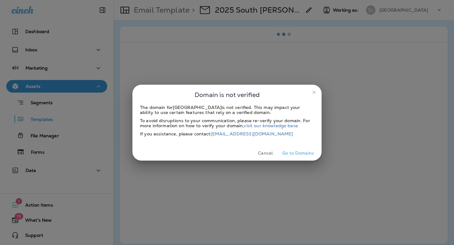
click at [313, 93] on icon "close" at bounding box center [313, 92] width 3 height 3
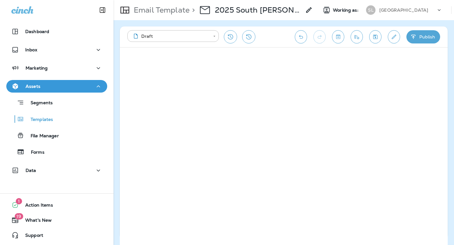
click at [393, 39] on icon "Edit details" at bounding box center [393, 37] width 7 height 6
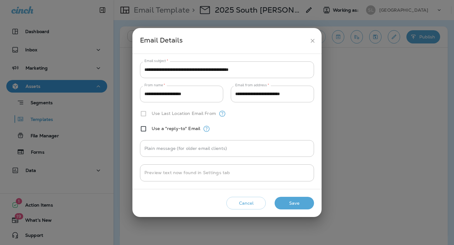
click at [315, 37] on button "close" at bounding box center [313, 41] width 12 height 12
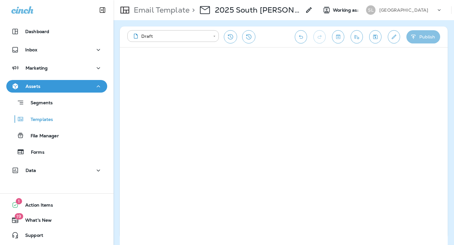
click at [410, 37] on icon "button" at bounding box center [413, 37] width 7 height 6
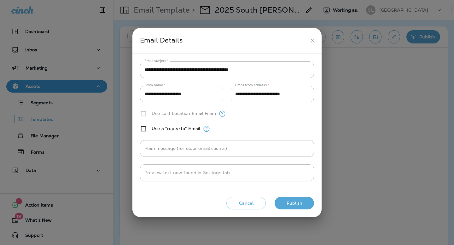
click at [299, 205] on button "Publish" at bounding box center [293, 203] width 39 height 13
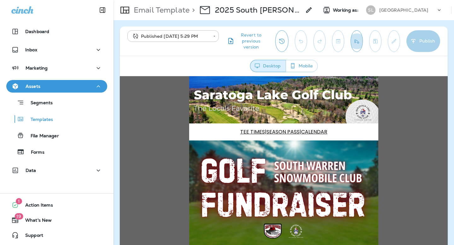
click at [357, 42] on icon "Send test email" at bounding box center [356, 41] width 7 height 6
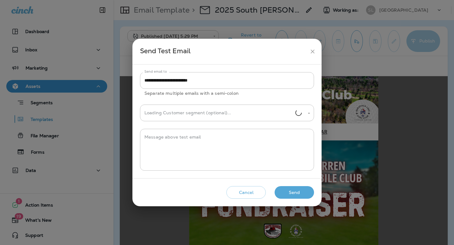
click at [286, 191] on button "Send" at bounding box center [293, 192] width 39 height 13
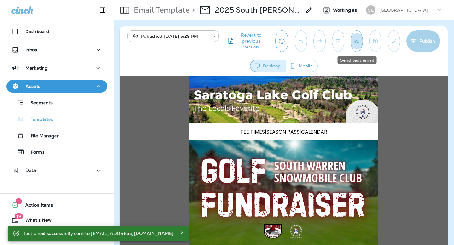
click at [354, 40] on icon "Send test email" at bounding box center [356, 41] width 7 height 6
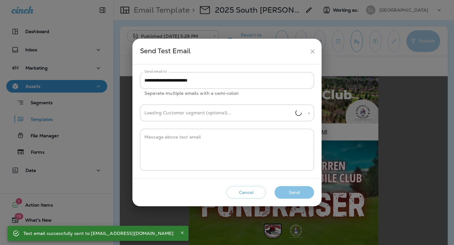
click at [287, 192] on button "Send" at bounding box center [293, 192] width 39 height 13
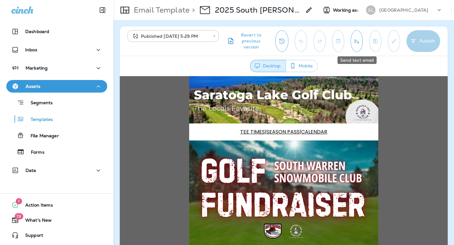
click at [357, 43] on icon "Send test email" at bounding box center [356, 41] width 7 height 6
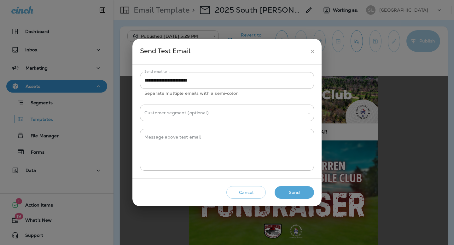
click at [289, 189] on button "Send" at bounding box center [293, 192] width 39 height 13
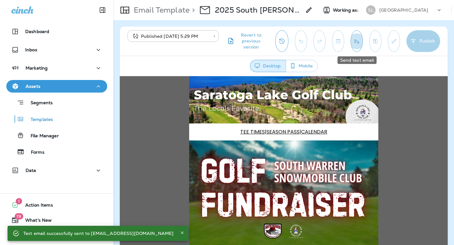
click at [354, 46] on button "Send test email" at bounding box center [356, 41] width 12 height 22
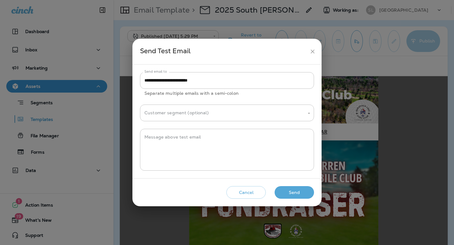
click at [290, 193] on button "Send" at bounding box center [293, 192] width 39 height 13
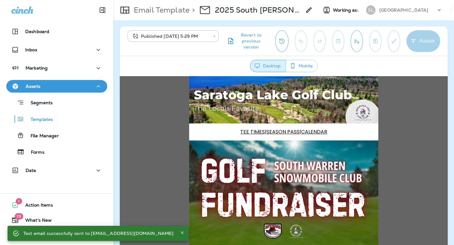
click at [380, 12] on p "[GEOGRAPHIC_DATA]" at bounding box center [403, 10] width 49 height 5
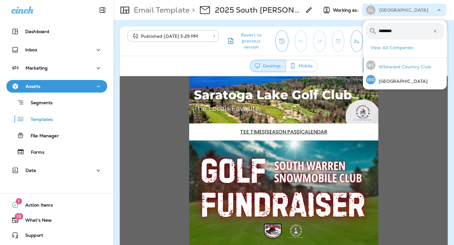
type input "********"
click at [395, 69] on p "Wildwood Country Club" at bounding box center [403, 66] width 56 height 5
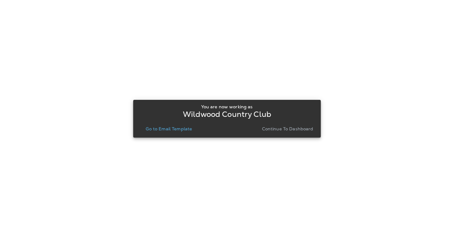
click at [191, 128] on p "Go to Email Template" at bounding box center [169, 128] width 46 height 5
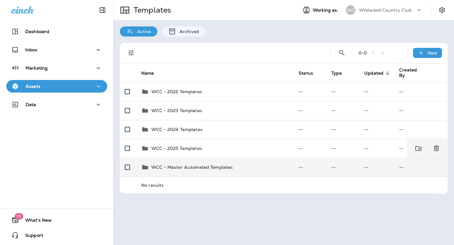
click at [171, 160] on td "WCC - Master Automated Templates" at bounding box center [214, 167] width 157 height 19
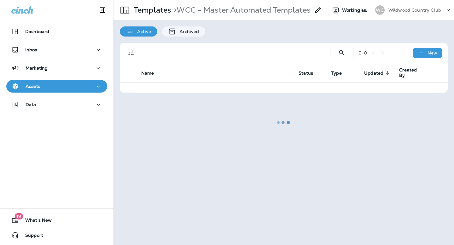
click at [53, 90] on div "Assets" at bounding box center [56, 87] width 91 height 8
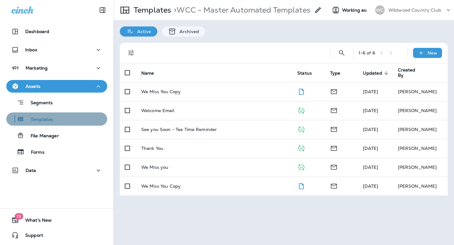
click at [52, 114] on div "Templates" at bounding box center [31, 118] width 44 height 9
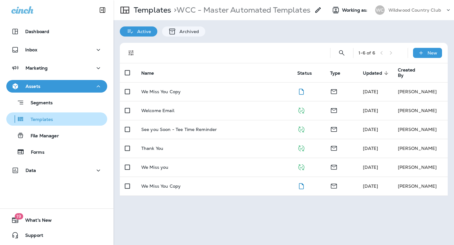
click at [40, 120] on p "Templates" at bounding box center [38, 120] width 29 height 6
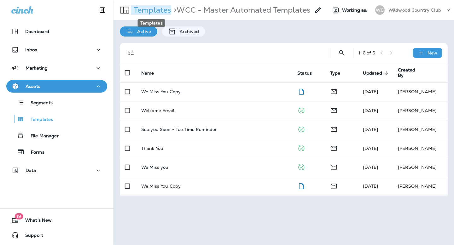
click at [168, 6] on p "Templates" at bounding box center [151, 9] width 40 height 9
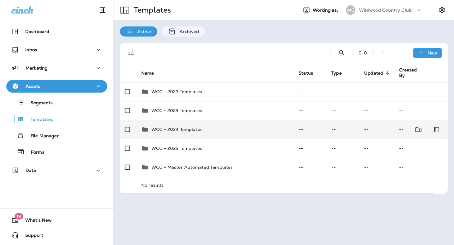
click at [160, 138] on td "WCC - 2024 Templates" at bounding box center [214, 129] width 157 height 19
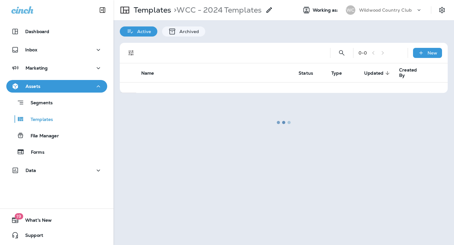
click at [157, 11] on div at bounding box center [283, 123] width 339 height 244
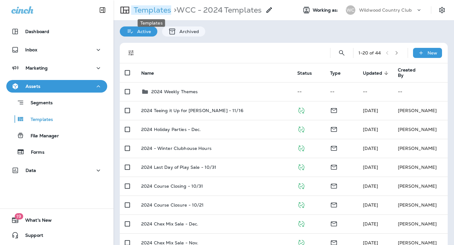
click at [163, 11] on p "Templates" at bounding box center [151, 9] width 40 height 9
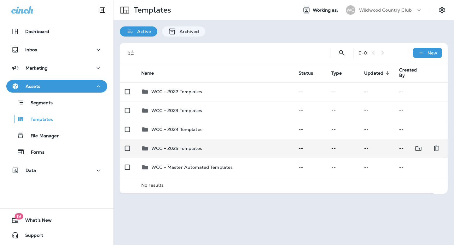
click at [189, 154] on td "WCC - 2025 Templates" at bounding box center [214, 148] width 157 height 19
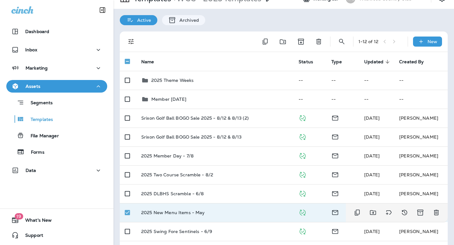
scroll to position [4, 0]
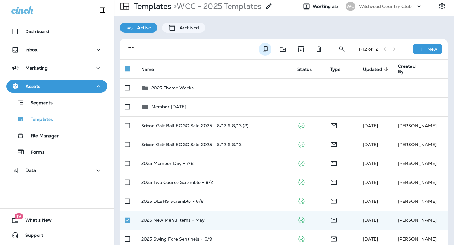
click at [268, 47] on icon "Duplicate" at bounding box center [265, 49] width 8 height 8
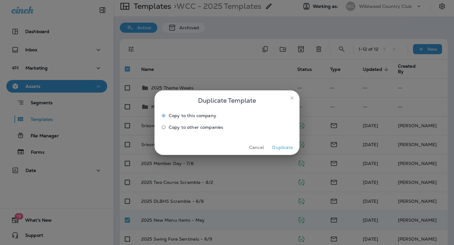
click at [275, 149] on button "Duplicate" at bounding box center [283, 148] width 24 height 10
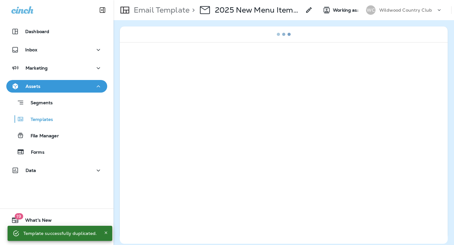
click at [268, 9] on p "2025 New Menu Items - May Copy" at bounding box center [258, 9] width 86 height 9
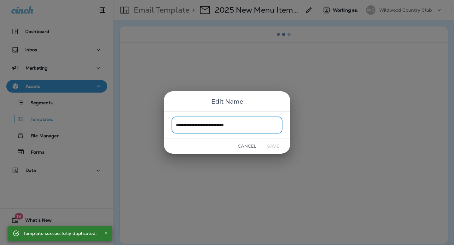
click at [256, 130] on input "**********" at bounding box center [226, 125] width 111 height 17
drag, startPoint x: 229, startPoint y: 123, endPoint x: 263, endPoint y: 124, distance: 33.7
click at [263, 124] on input "**********" at bounding box center [226, 125] width 111 height 17
type input "**********"
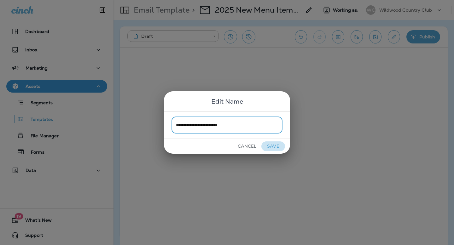
click at [276, 147] on button "Save" at bounding box center [273, 146] width 24 height 10
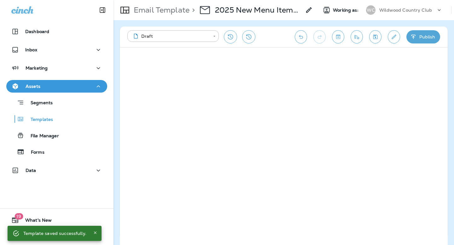
click at [419, 37] on button "Publish" at bounding box center [423, 36] width 34 height 13
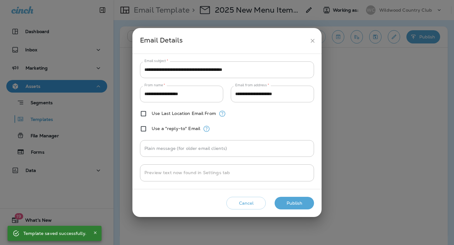
click at [302, 203] on button "Publish" at bounding box center [293, 203] width 39 height 13
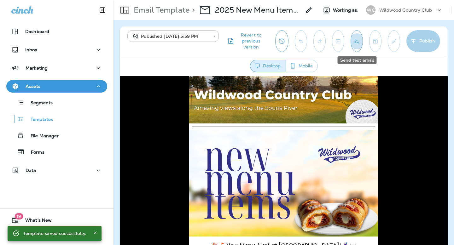
click at [352, 45] on button "Send test email" at bounding box center [356, 41] width 12 height 22
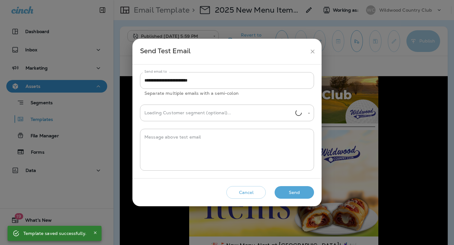
click at [290, 194] on button "Send" at bounding box center [293, 192] width 39 height 13
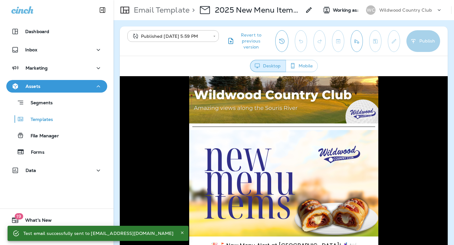
click at [357, 45] on button "Send test email" at bounding box center [356, 41] width 12 height 22
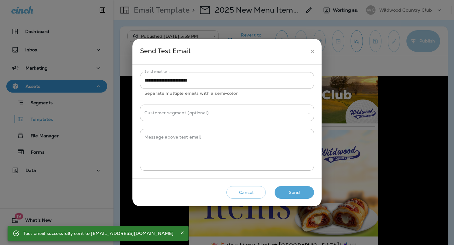
click at [292, 191] on button "Send" at bounding box center [293, 192] width 39 height 13
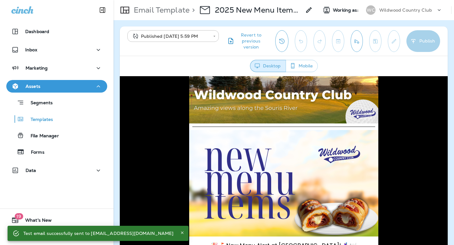
click at [421, 7] on div "Wildwood Country Club" at bounding box center [407, 9] width 57 height 9
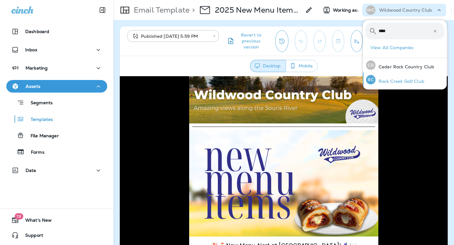
type input "****"
click at [397, 79] on p "Rock Creek Golf Club" at bounding box center [399, 81] width 49 height 5
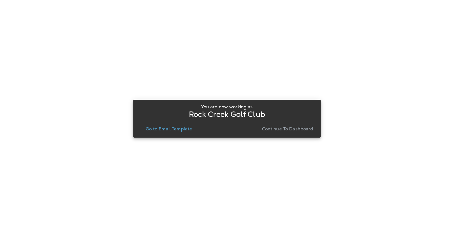
click at [192, 129] on p "Go to Email Template" at bounding box center [169, 128] width 46 height 5
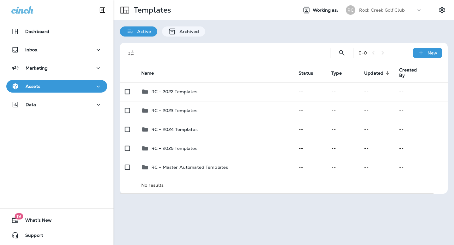
click at [376, 15] on div "RC Rock Creek Golf Club" at bounding box center [384, 10] width 84 height 13
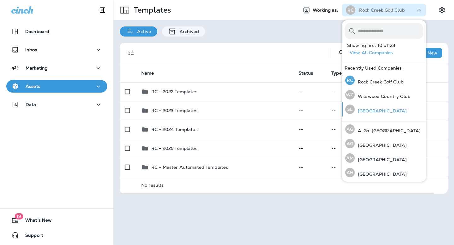
click at [361, 108] on p "[GEOGRAPHIC_DATA]" at bounding box center [380, 110] width 52 height 5
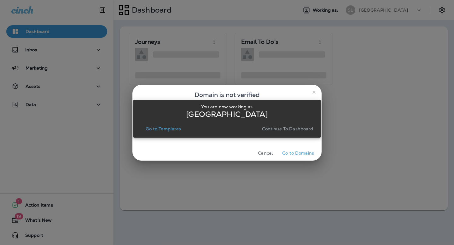
click at [300, 130] on p "Continue to Dashboard" at bounding box center [287, 128] width 51 height 5
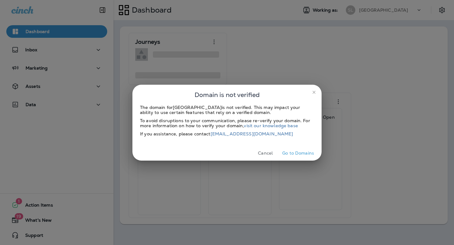
click at [317, 90] on button "close" at bounding box center [314, 92] width 10 height 10
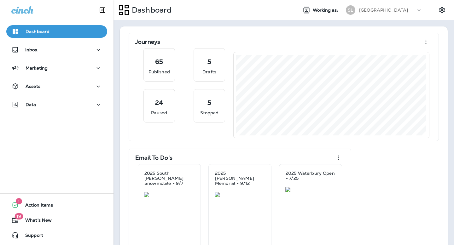
click at [377, 15] on div "SL [GEOGRAPHIC_DATA]" at bounding box center [384, 10] width 84 height 13
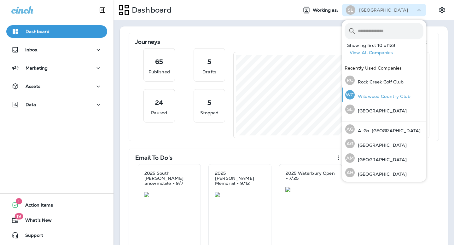
click at [372, 97] on p "Wildwood Country Club" at bounding box center [382, 96] width 56 height 5
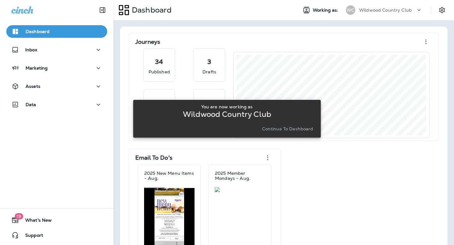
click at [281, 130] on p "Continue to Dashboard" at bounding box center [287, 128] width 51 height 5
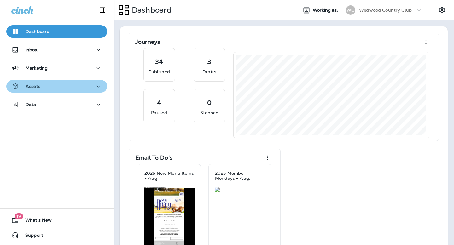
click at [35, 89] on p "Assets" at bounding box center [33, 86] width 15 height 5
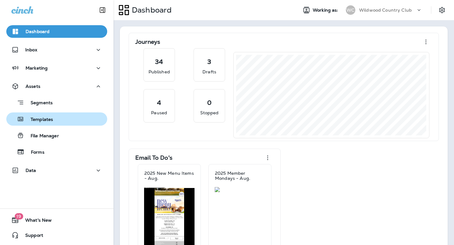
click at [43, 123] on p "Templates" at bounding box center [38, 120] width 29 height 6
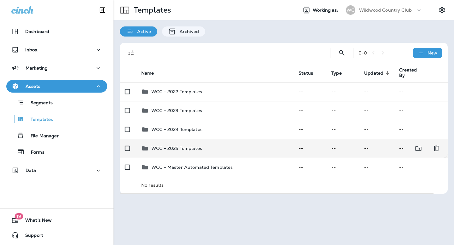
click at [201, 154] on td "WCC - 2025 Templates" at bounding box center [214, 148] width 157 height 19
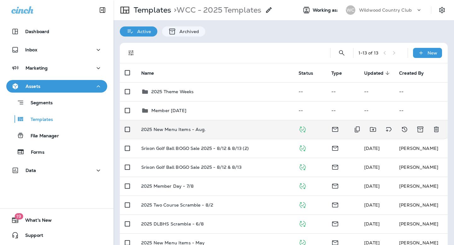
click at [193, 134] on td "2025 New Menu Items - Aug." at bounding box center [214, 129] width 157 height 19
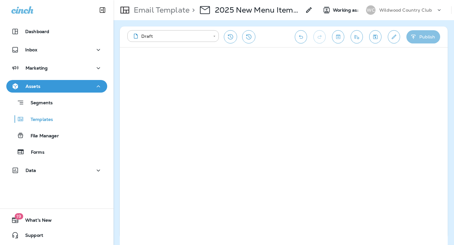
click at [429, 36] on button "Publish" at bounding box center [423, 36] width 34 height 13
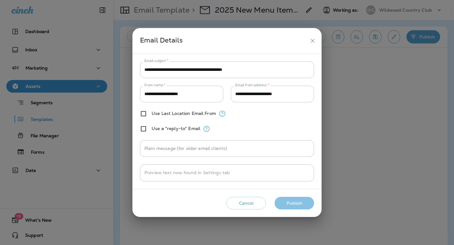
click at [302, 200] on button "Publish" at bounding box center [293, 203] width 39 height 13
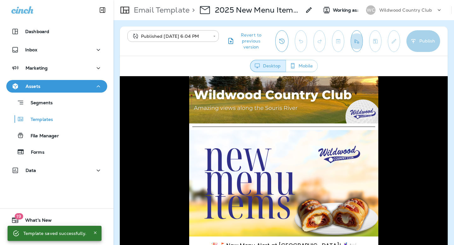
click at [350, 43] on button "Send test email" at bounding box center [356, 41] width 12 height 22
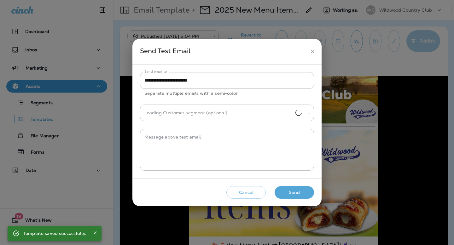
click at [298, 192] on button "Send" at bounding box center [293, 192] width 39 height 13
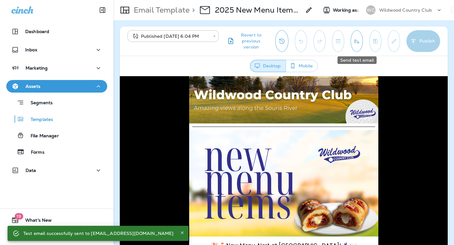
click at [360, 48] on button "Send test email" at bounding box center [356, 41] width 12 height 22
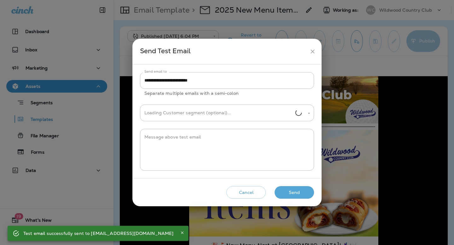
click at [287, 189] on button "Send" at bounding box center [293, 192] width 39 height 13
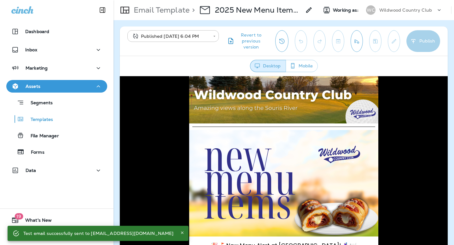
click at [390, 9] on p "Wildwood Country Club" at bounding box center [405, 10] width 53 height 5
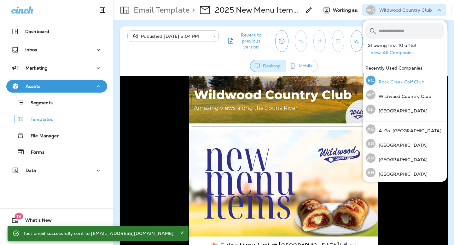
click at [387, 82] on p "Rock Creek Golf Club" at bounding box center [399, 81] width 49 height 5
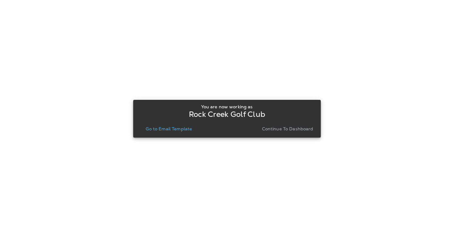
click at [187, 132] on button "Go to Email Template" at bounding box center [168, 128] width 51 height 9
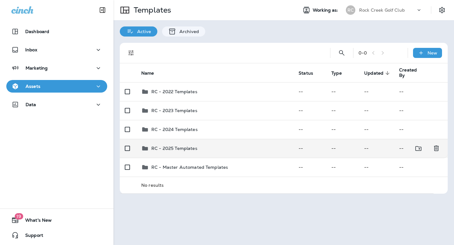
click at [179, 148] on p "RC - 2025 Templates" at bounding box center [174, 148] width 46 height 5
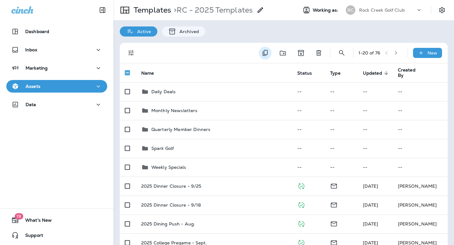
click at [263, 52] on icon "Duplicate" at bounding box center [265, 53] width 8 height 8
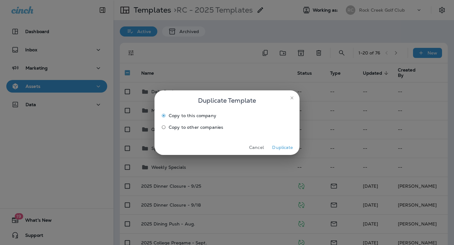
click at [281, 145] on button "Duplicate" at bounding box center [283, 148] width 24 height 10
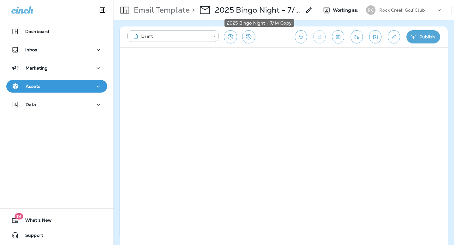
click at [281, 7] on p "2025 Bingo Night - 7/14 Copy" at bounding box center [258, 9] width 86 height 9
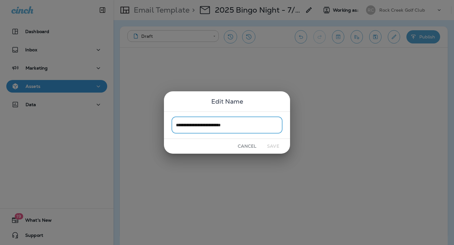
click at [243, 115] on div "**********" at bounding box center [227, 125] width 126 height 27
drag, startPoint x: 220, startPoint y: 124, endPoint x: 265, endPoint y: 124, distance: 45.1
click at [241, 124] on input "**********" at bounding box center [226, 125] width 111 height 17
click at [238, 125] on input "**********" at bounding box center [226, 125] width 111 height 17
drag, startPoint x: 240, startPoint y: 125, endPoint x: 217, endPoint y: 125, distance: 23.3
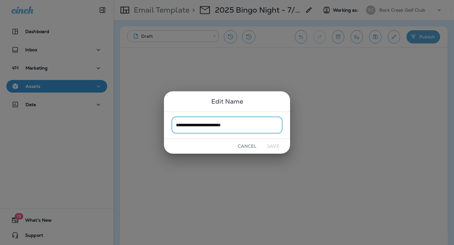
click at [217, 125] on input "**********" at bounding box center [226, 125] width 111 height 17
type input "**********"
click at [270, 147] on button "Save" at bounding box center [273, 146] width 24 height 10
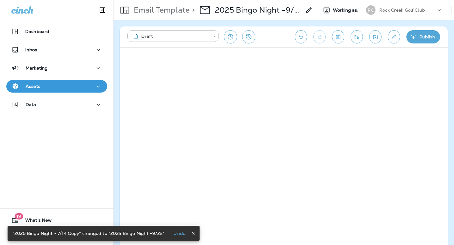
click at [395, 34] on icon "Edit details" at bounding box center [393, 37] width 7 height 6
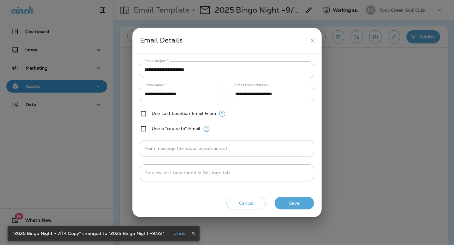
click at [314, 38] on icon "close" at bounding box center [312, 40] width 7 height 7
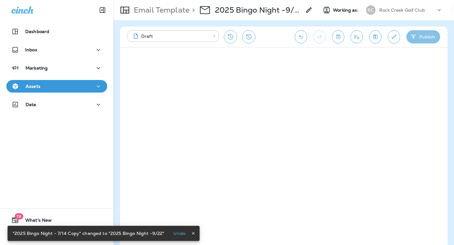
click at [411, 37] on icon "button" at bounding box center [413, 37] width 7 height 6
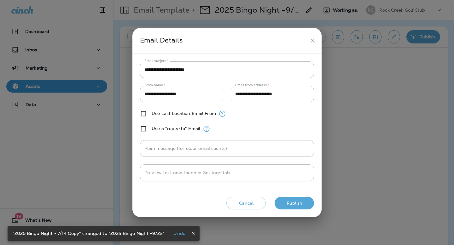
click at [298, 202] on button "Publish" at bounding box center [293, 203] width 39 height 13
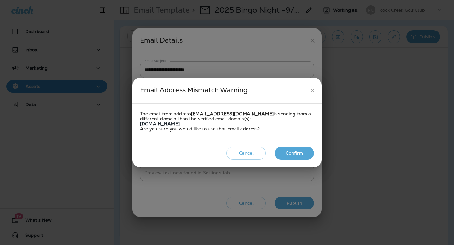
click at [286, 154] on button "Confirm" at bounding box center [293, 153] width 39 height 13
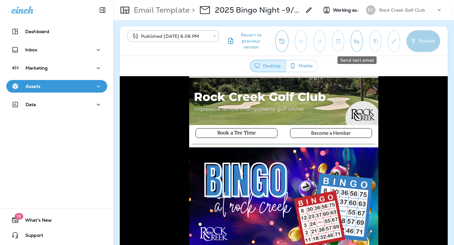
click at [356, 38] on icon "Send test email" at bounding box center [356, 41] width 7 height 6
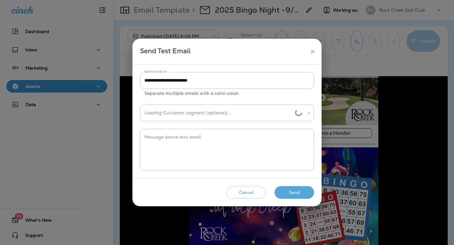
click at [295, 194] on button "Send" at bounding box center [293, 192] width 39 height 13
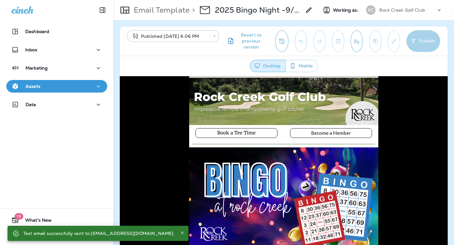
click at [360, 42] on icon "Send test email" at bounding box center [356, 41] width 7 height 6
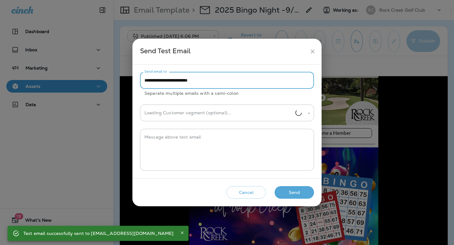
click at [246, 80] on input "**********" at bounding box center [227, 80] width 174 height 17
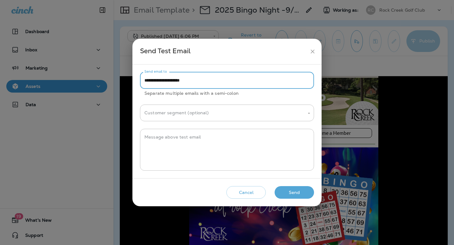
type input "**********"
click at [289, 189] on button "Send" at bounding box center [293, 192] width 39 height 13
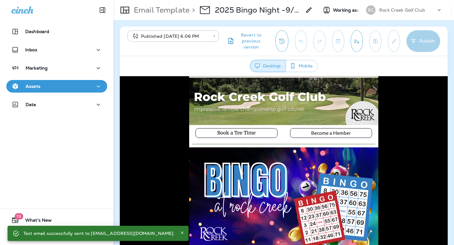
click at [406, 11] on p "Rock Creek Golf Club" at bounding box center [402, 10] width 46 height 5
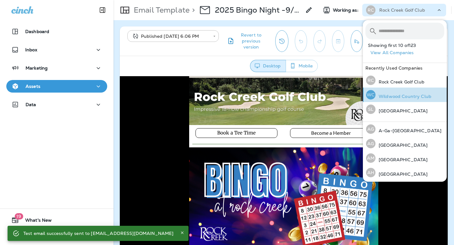
click at [389, 98] on p "Wildwood Country Club" at bounding box center [403, 96] width 56 height 5
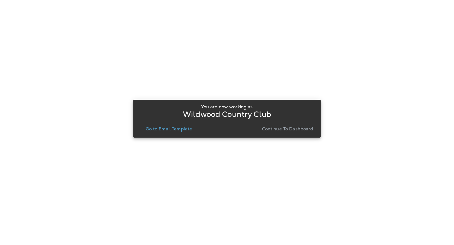
click at [176, 130] on p "Go to Email Template" at bounding box center [169, 128] width 46 height 5
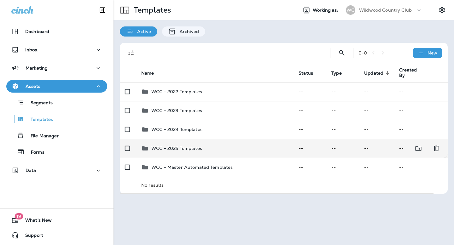
click at [176, 147] on p "WCC - 2025 Templates" at bounding box center [176, 148] width 51 height 5
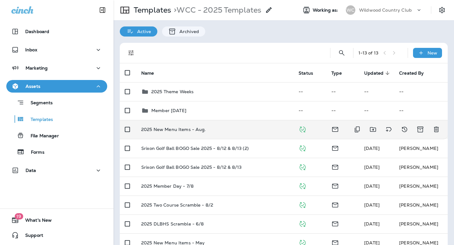
click at [189, 129] on p "2025 New Menu Items - Aug." at bounding box center [173, 129] width 65 height 5
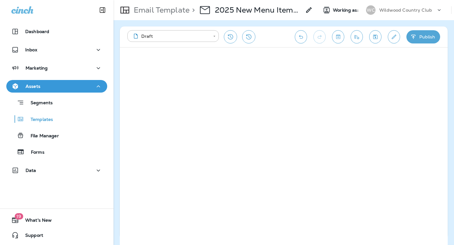
click at [359, 37] on icon "Send test email" at bounding box center [356, 37] width 7 height 6
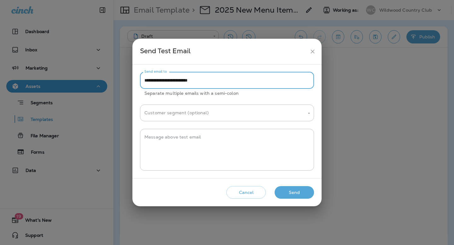
click at [241, 79] on input "**********" at bounding box center [227, 80] width 174 height 17
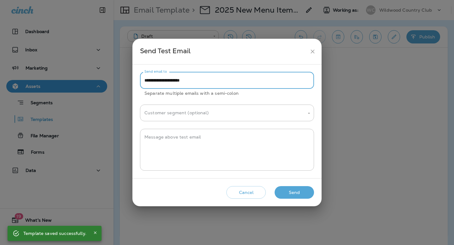
type input "**********"
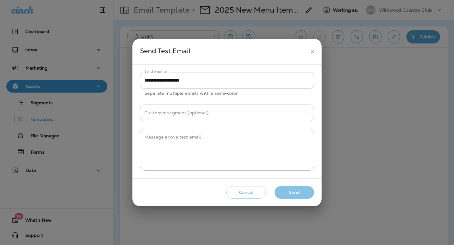
click at [301, 188] on button "Send" at bounding box center [293, 192] width 39 height 13
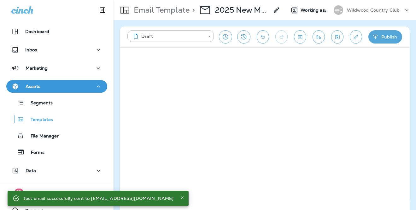
click at [320, 37] on icon "Send test email" at bounding box center [318, 37] width 7 height 6
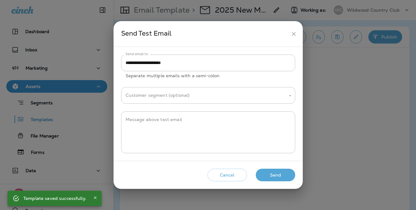
click at [281, 176] on button "Send" at bounding box center [275, 175] width 39 height 13
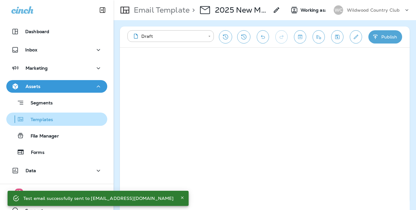
click at [28, 118] on p "Templates" at bounding box center [38, 120] width 29 height 6
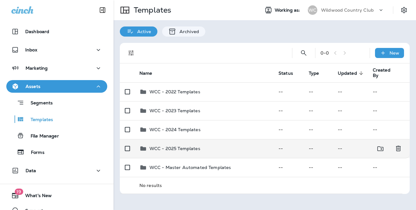
click at [188, 147] on p "WCC - 2025 Templates" at bounding box center [174, 148] width 51 height 5
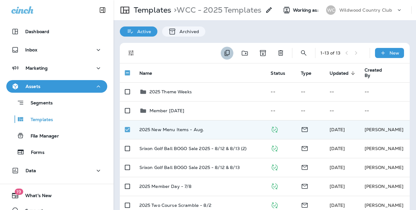
click at [227, 56] on icon "Duplicate" at bounding box center [226, 53] width 5 height 6
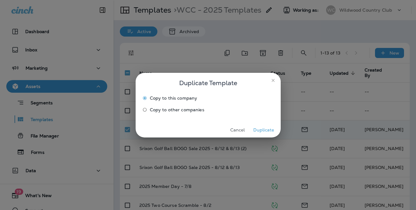
click at [269, 134] on button "Duplicate" at bounding box center [264, 130] width 24 height 10
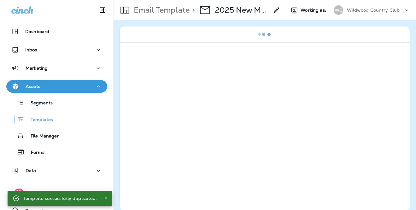
click at [223, 13] on p "2025 New Menu Items - Aug. Copy" at bounding box center [242, 9] width 54 height 9
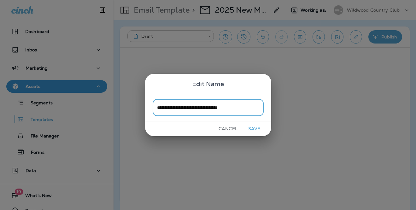
type input "**********"
click at [256, 129] on button "Save" at bounding box center [254, 129] width 24 height 10
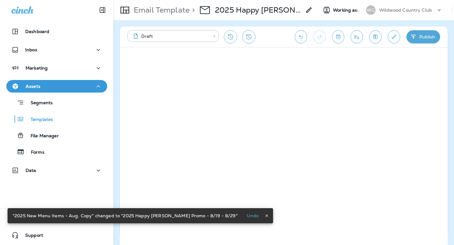
click at [396, 37] on icon "Edit details" at bounding box center [393, 37] width 7 height 6
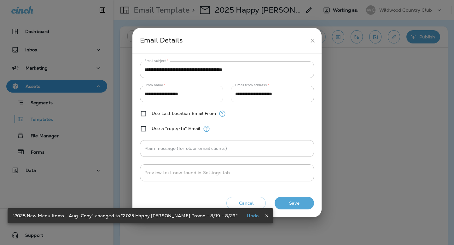
click at [263, 70] on input "**********" at bounding box center [227, 69] width 174 height 17
paste input "text"
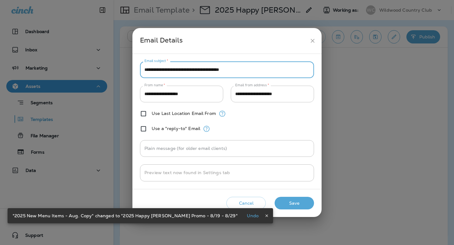
drag, startPoint x: 179, startPoint y: 69, endPoint x: 135, endPoint y: 65, distance: 44.0
click at [136, 65] on div "**********" at bounding box center [226, 121] width 189 height 135
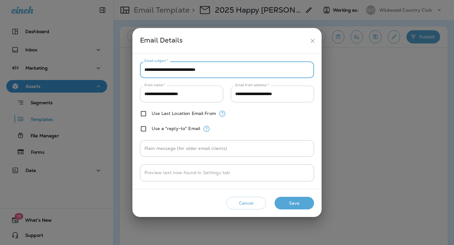
click at [181, 70] on input "**********" at bounding box center [227, 69] width 174 height 17
type input "**********"
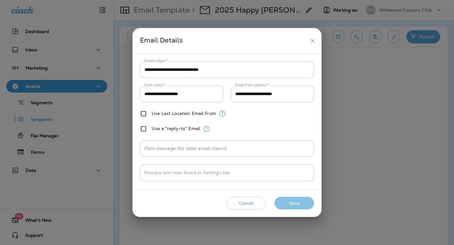
click at [306, 200] on button "Save" at bounding box center [293, 203] width 39 height 13
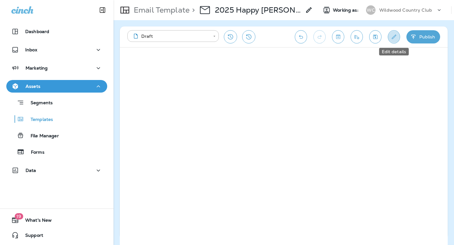
click at [390, 39] on icon "Edit details" at bounding box center [393, 37] width 7 height 6
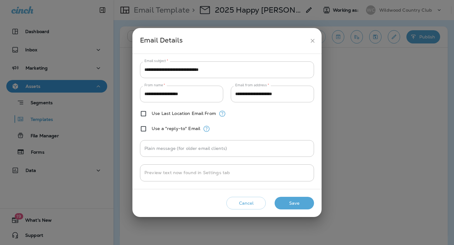
click at [310, 39] on icon "close" at bounding box center [312, 40] width 7 height 7
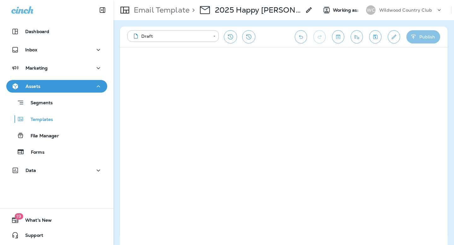
click at [418, 39] on button "Publish" at bounding box center [423, 36] width 34 height 13
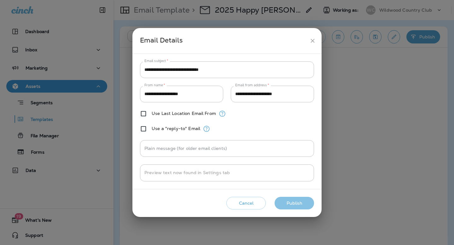
click at [304, 205] on button "Publish" at bounding box center [293, 203] width 39 height 13
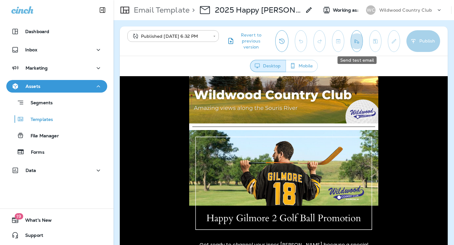
click at [357, 48] on button "Send test email" at bounding box center [356, 41] width 12 height 22
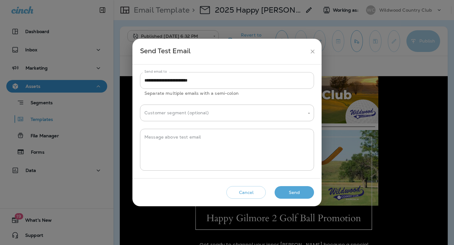
click at [233, 81] on input "**********" at bounding box center [227, 80] width 174 height 17
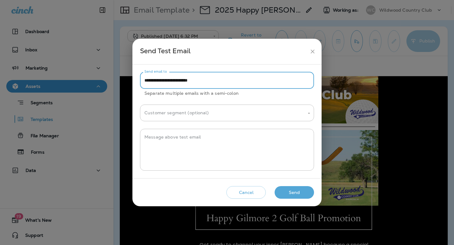
click at [233, 81] on input "**********" at bounding box center [227, 80] width 174 height 17
type input "**********"
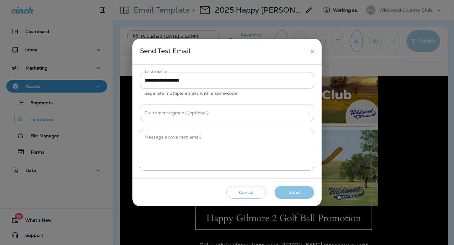
click at [294, 194] on button "Send" at bounding box center [293, 192] width 39 height 13
